Goal: Task Accomplishment & Management: Manage account settings

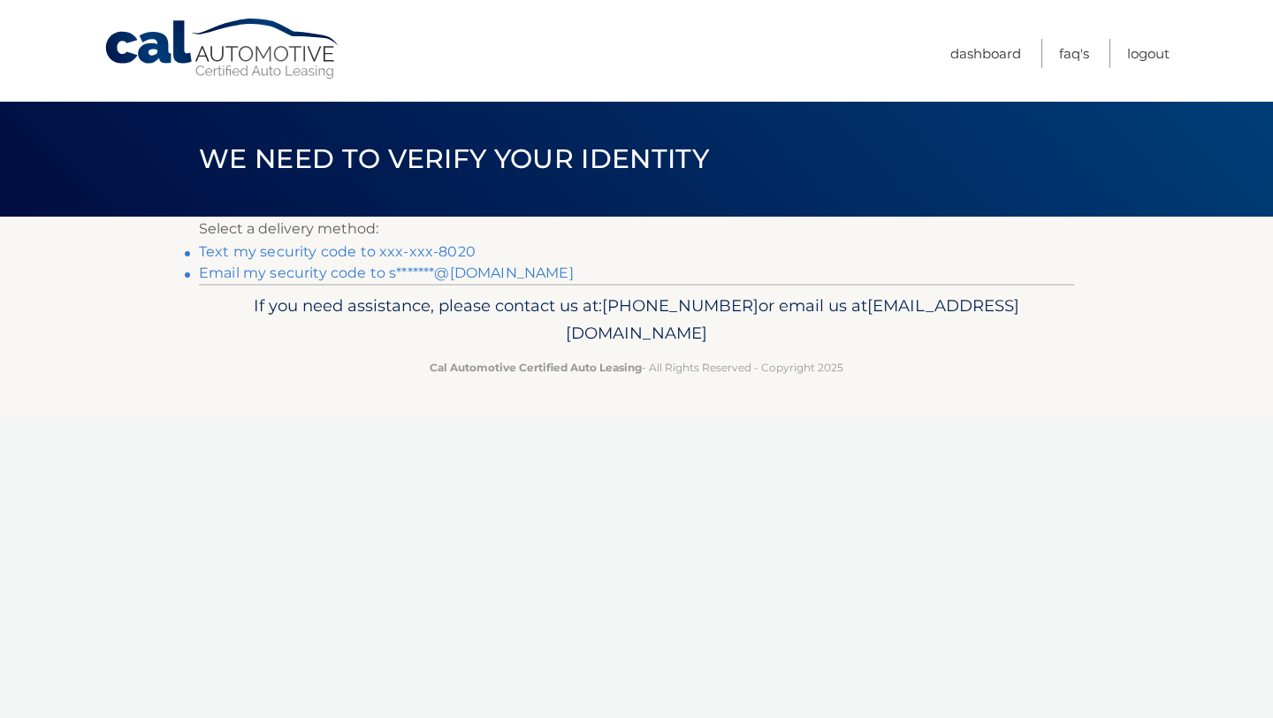
click at [456, 246] on link "Text my security code to xxx-xxx-8020" at bounding box center [337, 251] width 277 height 17
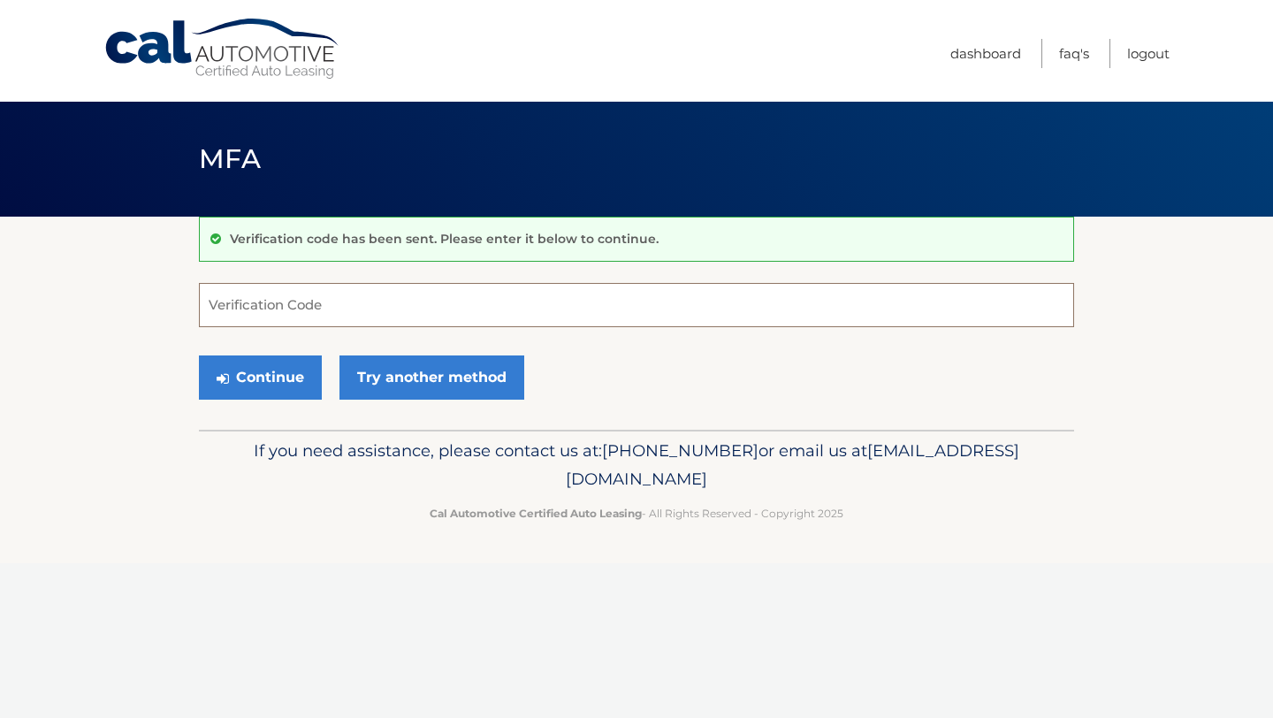
click at [384, 308] on input "Verification Code" at bounding box center [636, 305] width 875 height 44
type input "802714"
click at [271, 378] on button "Continue" at bounding box center [260, 377] width 123 height 44
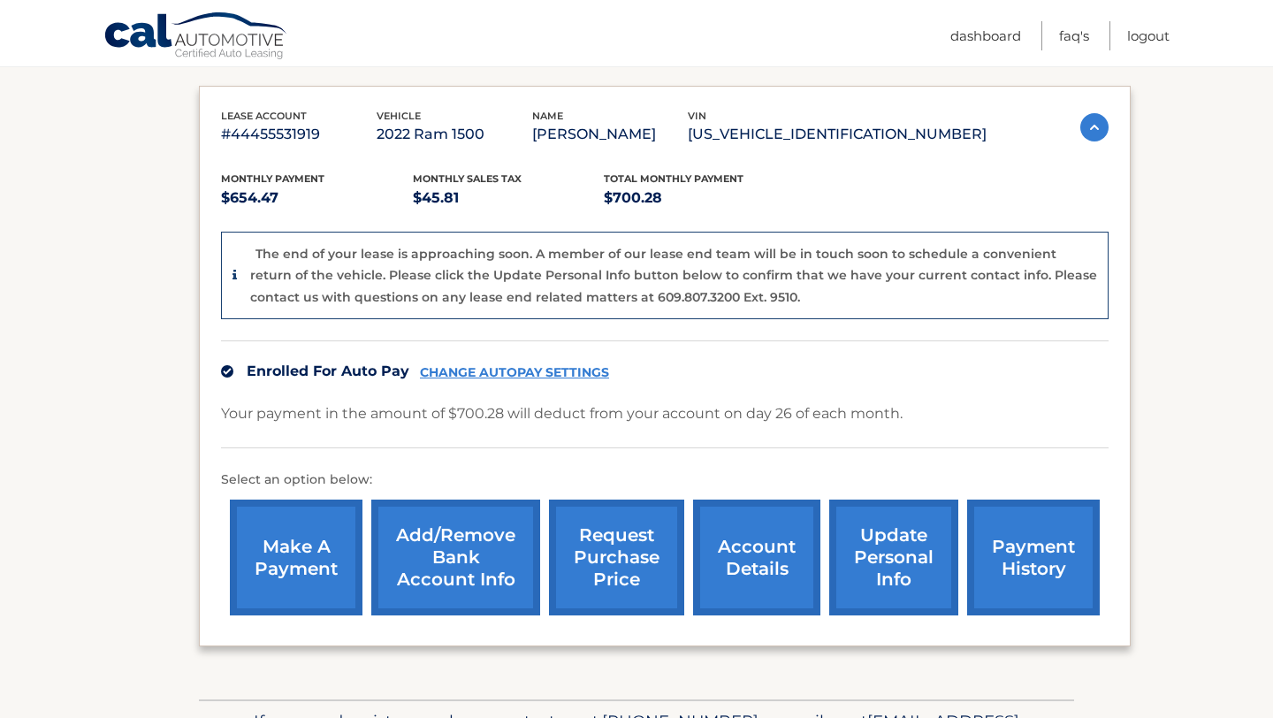
scroll to position [281, 0]
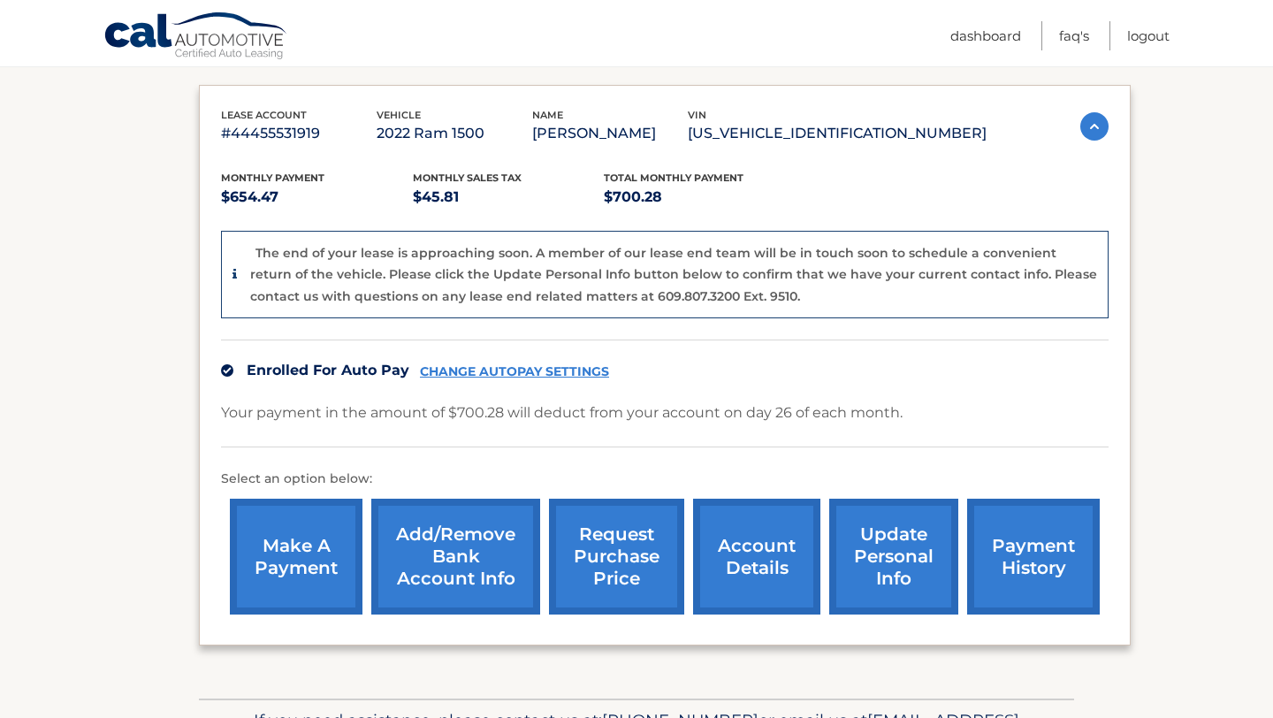
click at [1045, 553] on link "payment history" at bounding box center [1033, 557] width 133 height 116
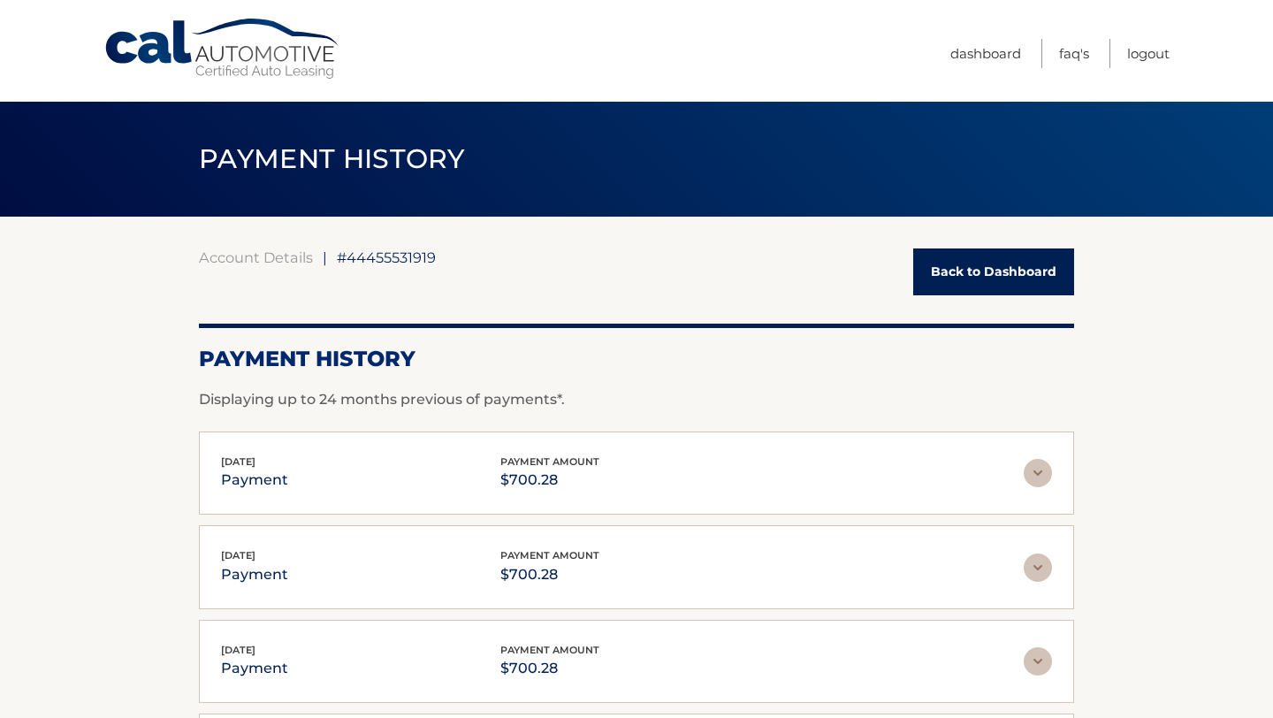
click at [970, 278] on link "Back to Dashboard" at bounding box center [993, 271] width 161 height 47
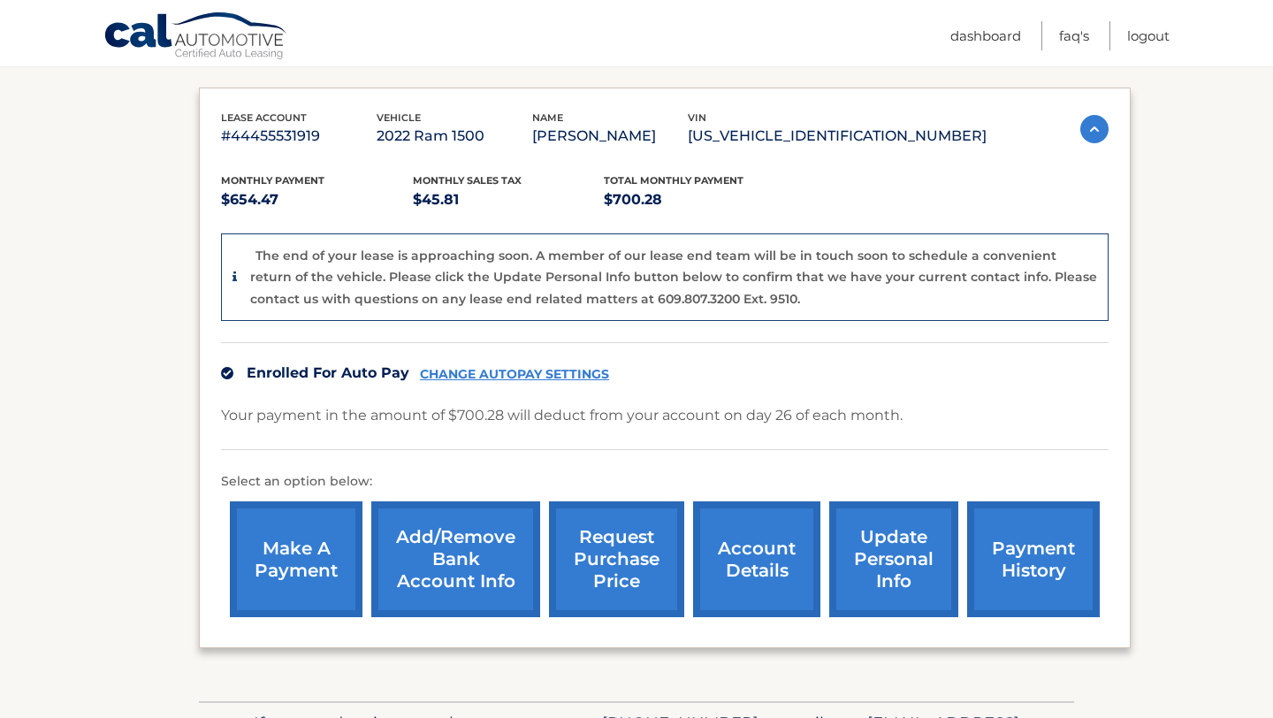
scroll to position [286, 0]
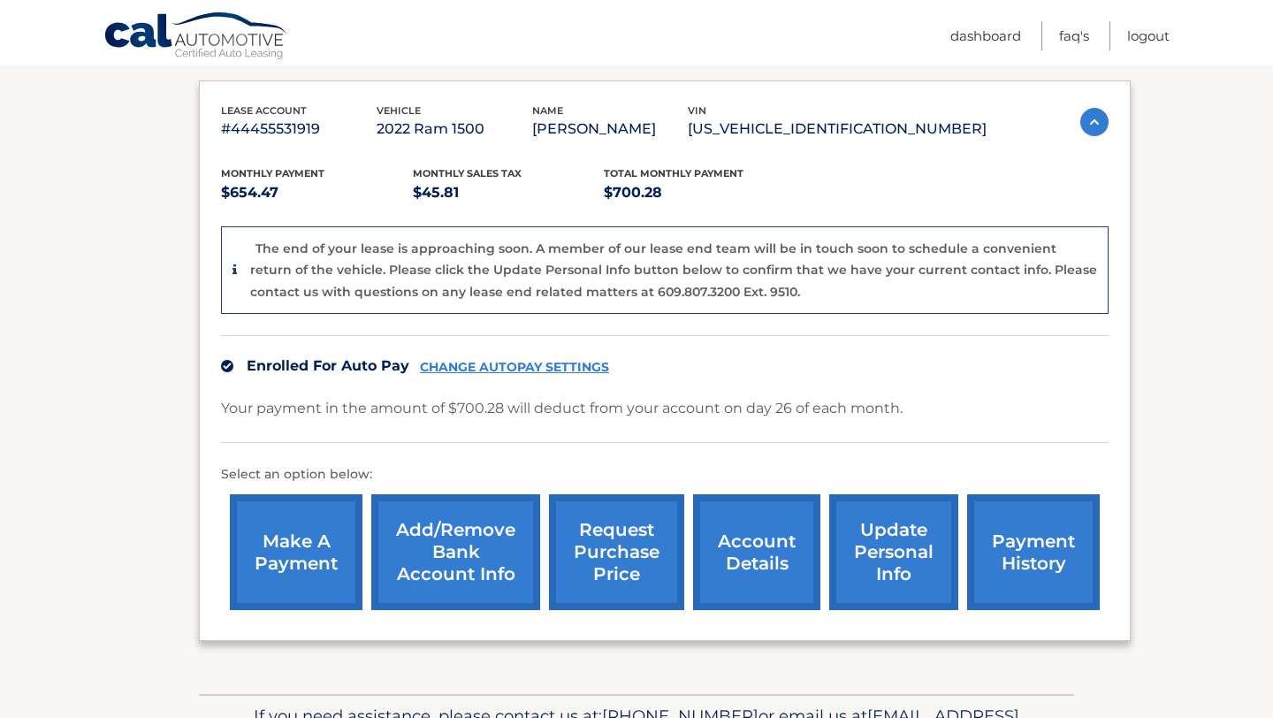
click at [747, 552] on link "account details" at bounding box center [756, 552] width 127 height 116
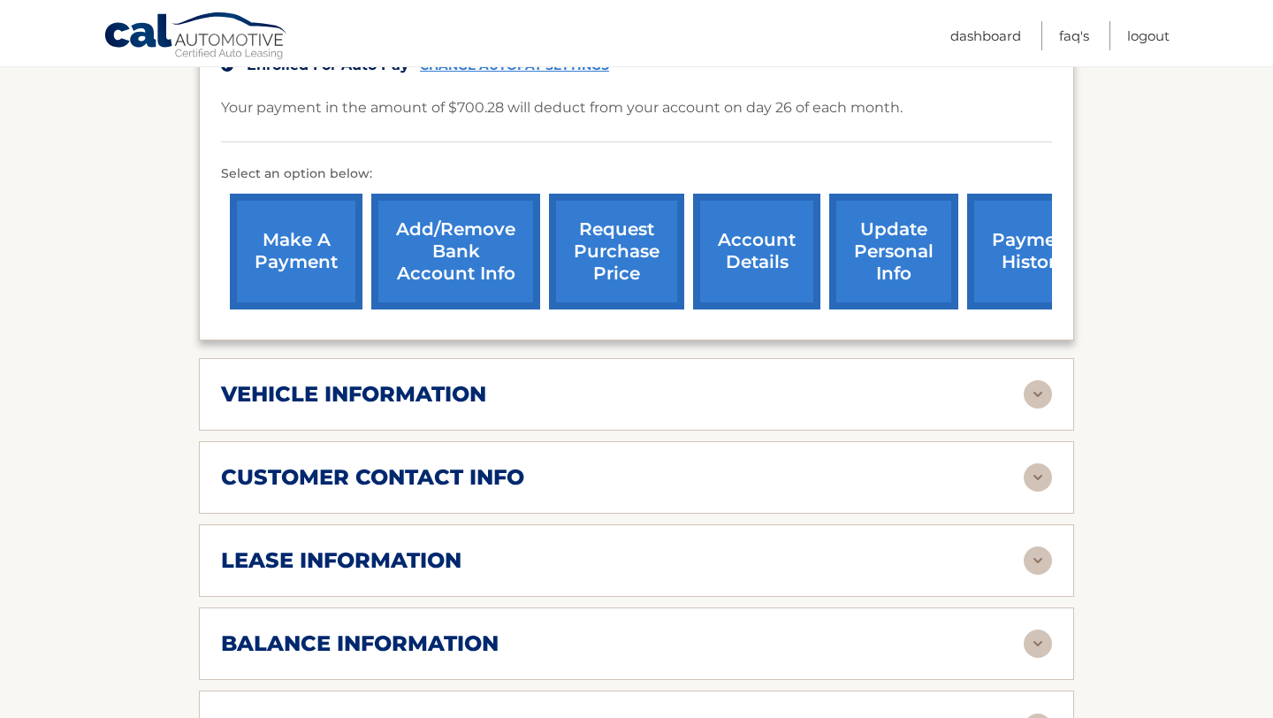
scroll to position [514, 0]
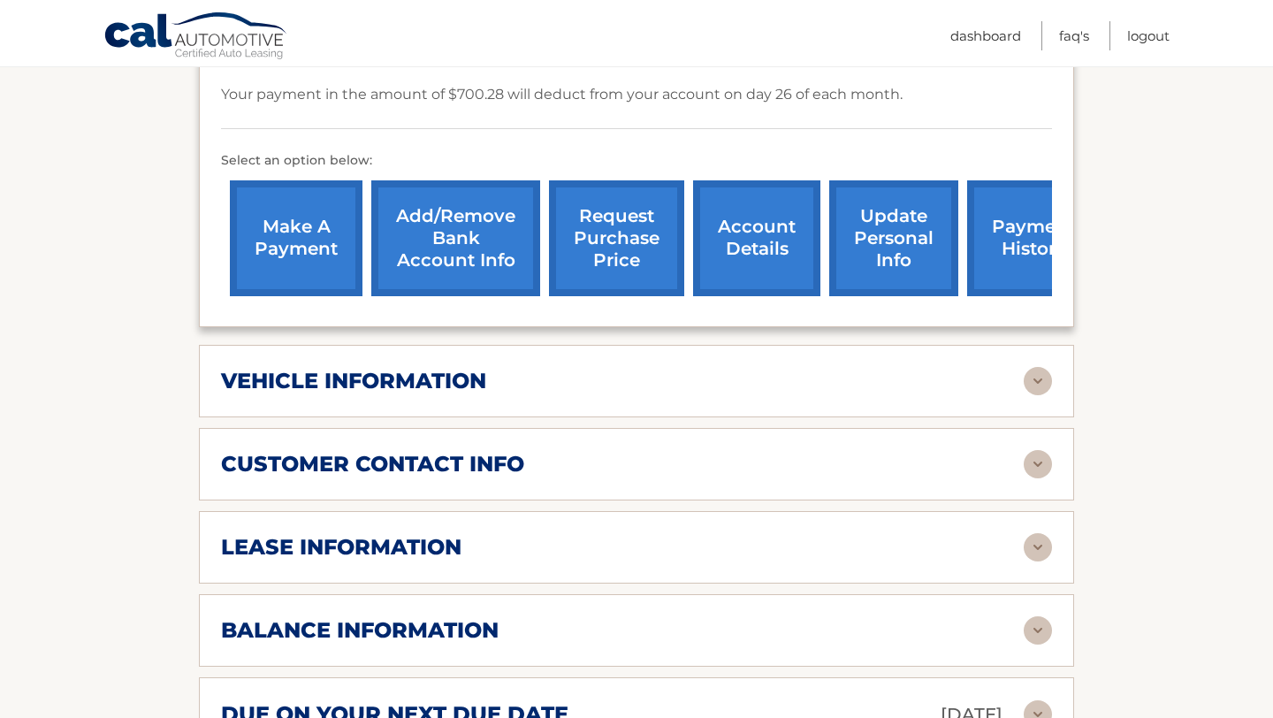
click at [527, 541] on div "lease information" at bounding box center [622, 547] width 803 height 27
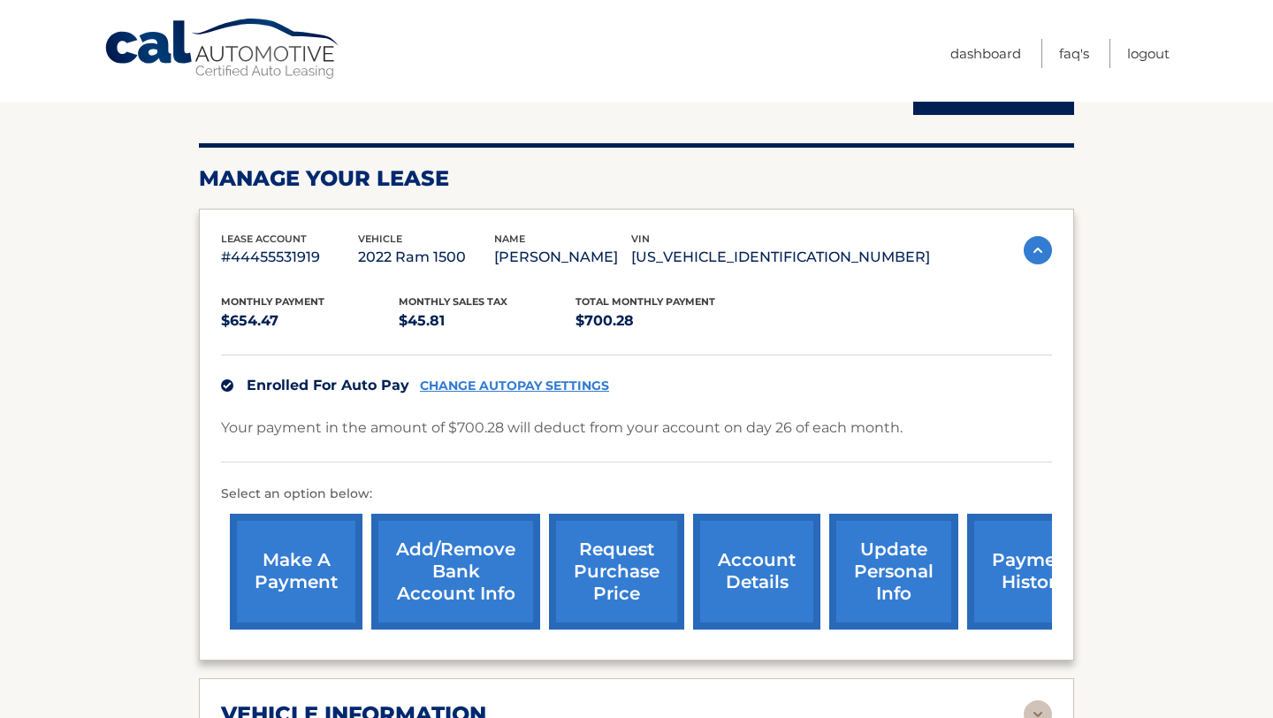
scroll to position [0, 0]
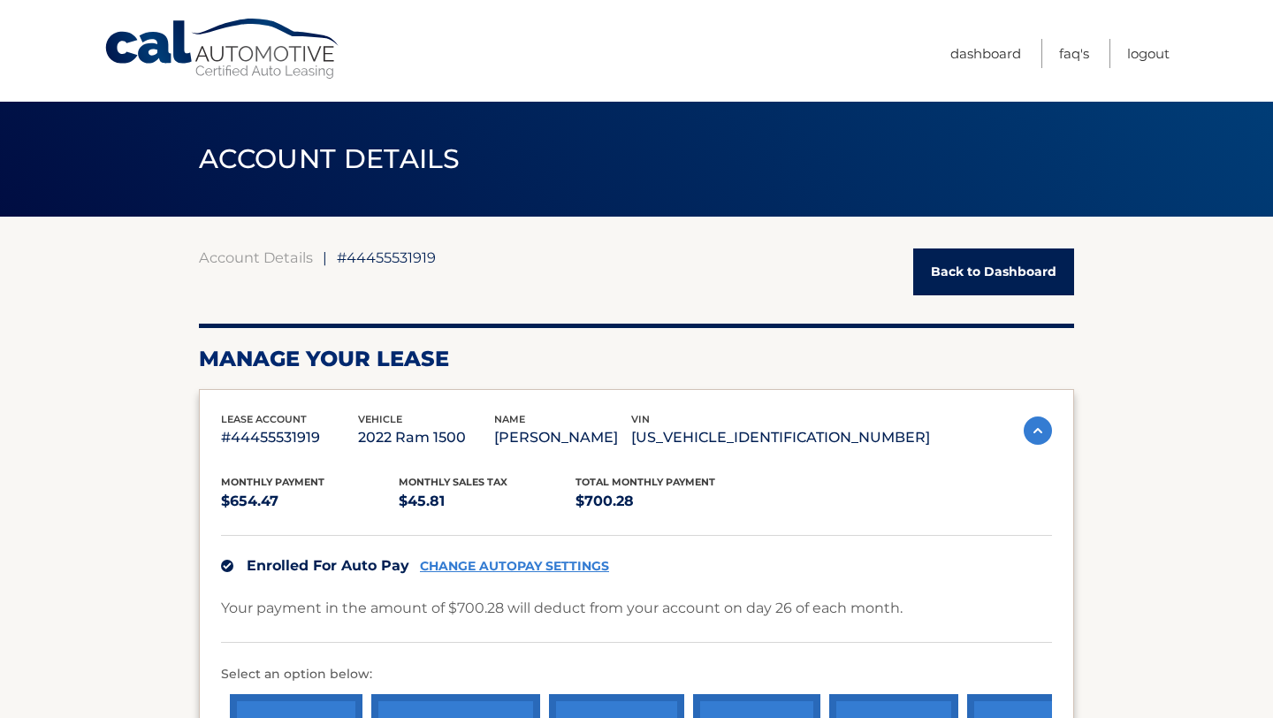
click at [228, 40] on link "Cal Automotive" at bounding box center [222, 49] width 239 height 63
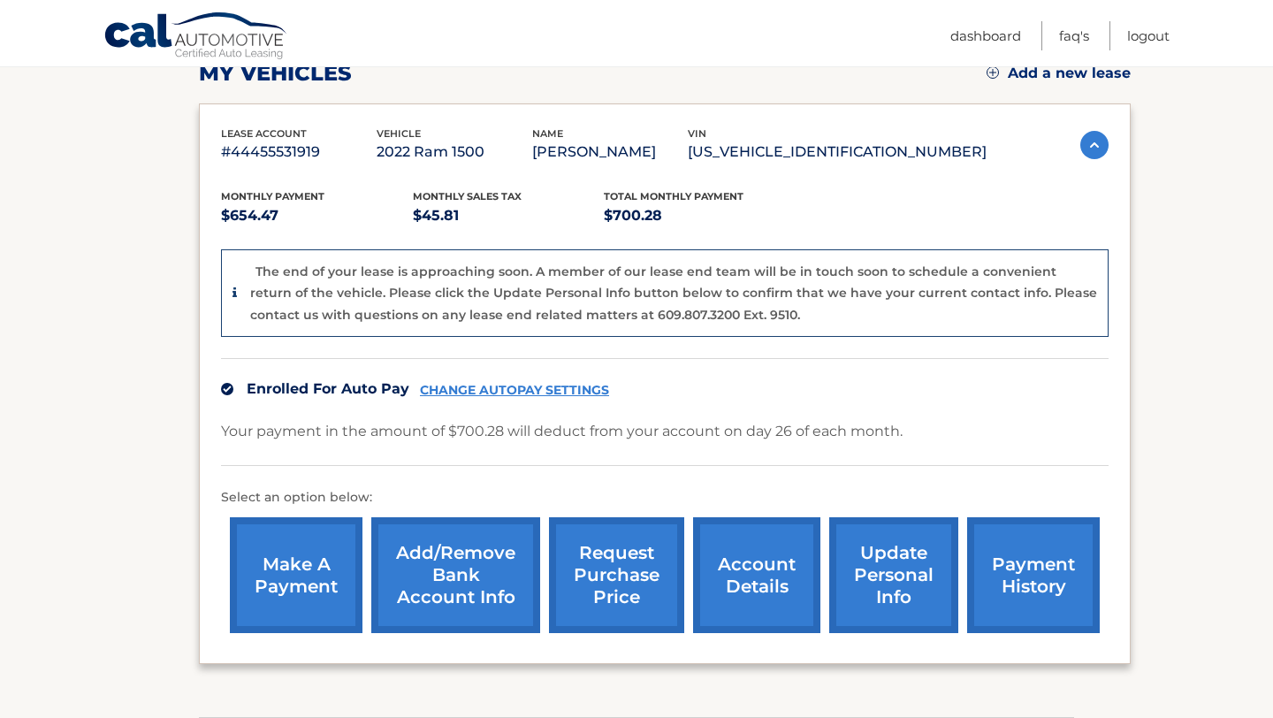
scroll to position [270, 0]
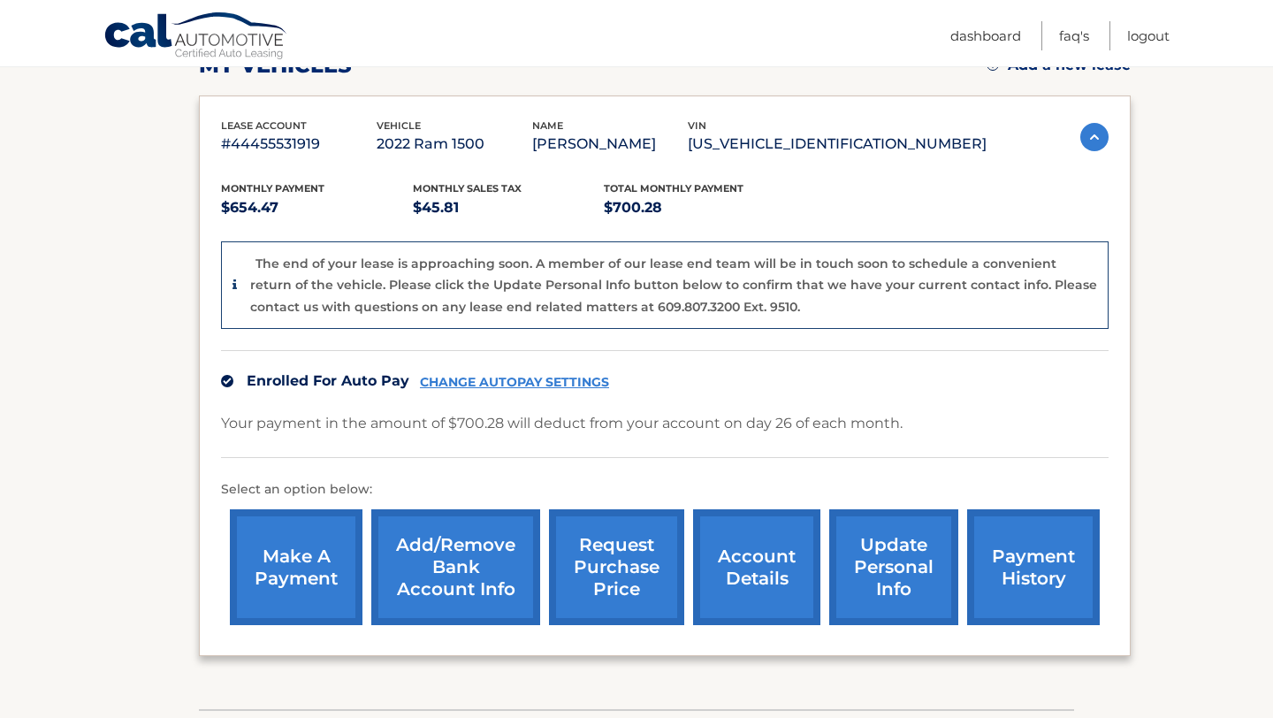
click at [287, 550] on link "make a payment" at bounding box center [296, 567] width 133 height 116
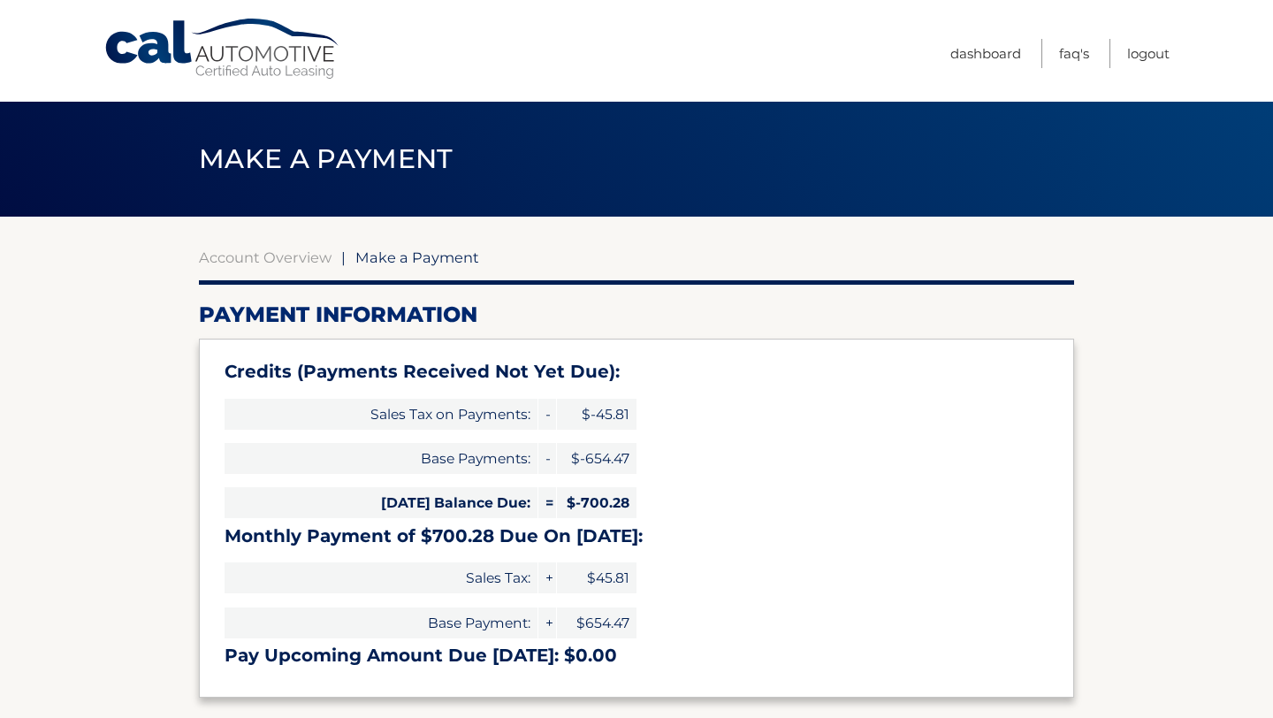
select select "YjkzMDQ3MzYtMTA5My00N2VmLTllZDQtNjVkNzA3NmMwOGRh"
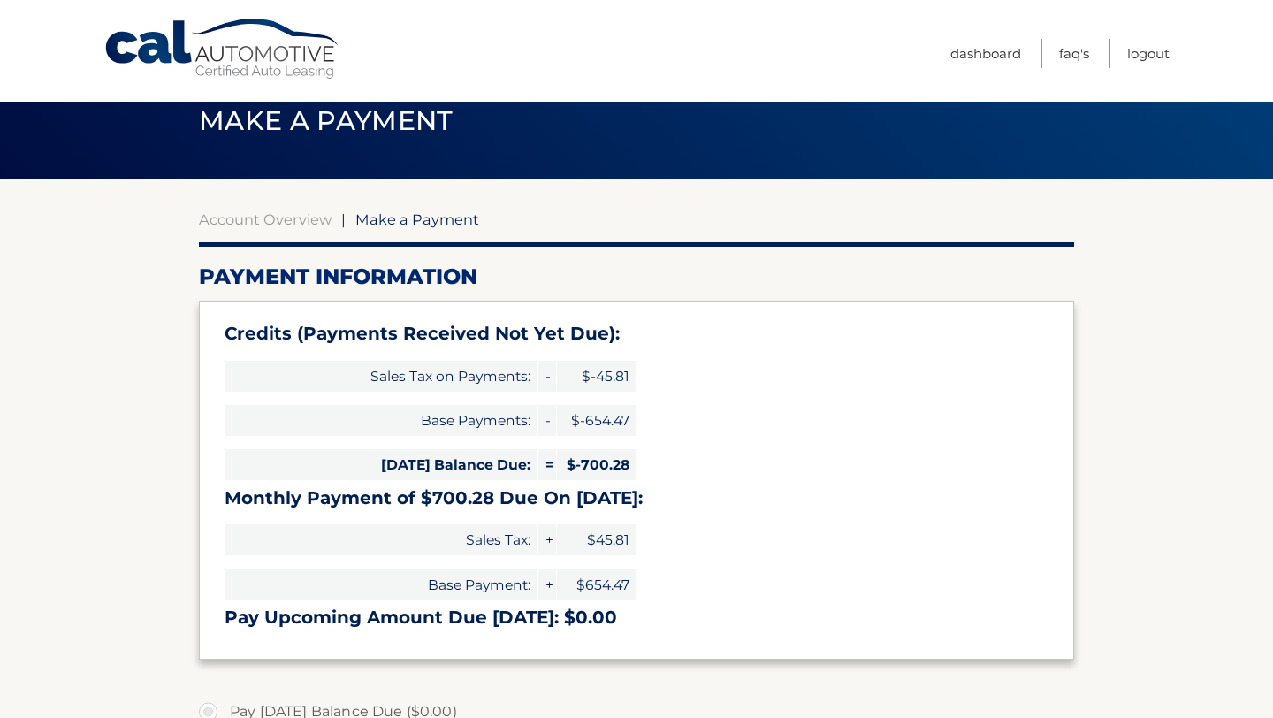
scroll to position [42, 0]
